Goal: Complete application form

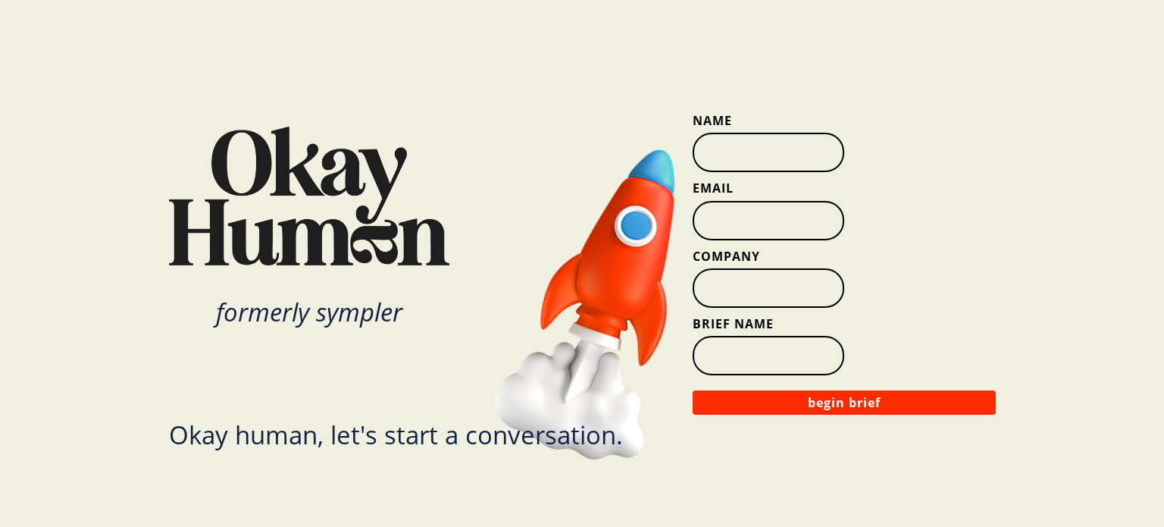
drag, startPoint x: 0, startPoint y: 0, endPoint x: 864, endPoint y: 77, distance: 867.5
click at [864, 77] on div "Name Email Company Brief Name begin brief" at bounding box center [844, 263] width 303 height 398
